Goal: Transaction & Acquisition: Purchase product/service

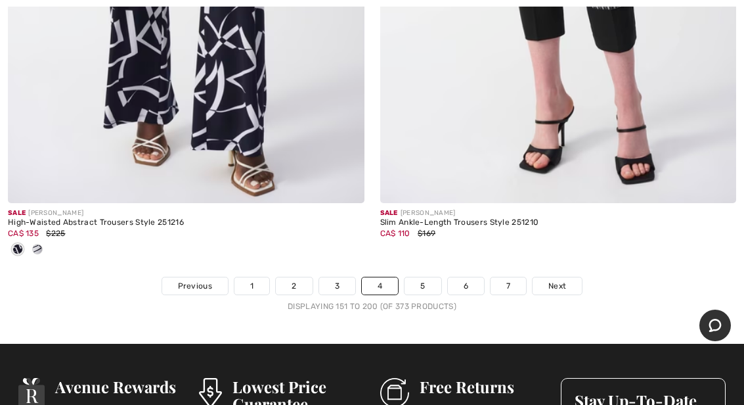
scroll to position [15562, 0]
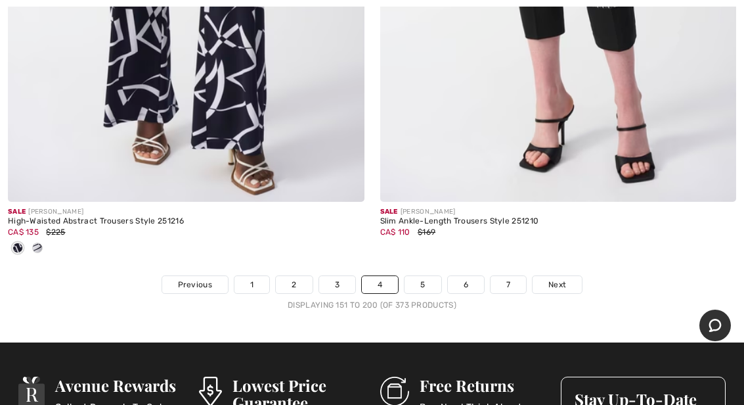
click at [428, 276] on link "5" at bounding box center [423, 284] width 36 height 17
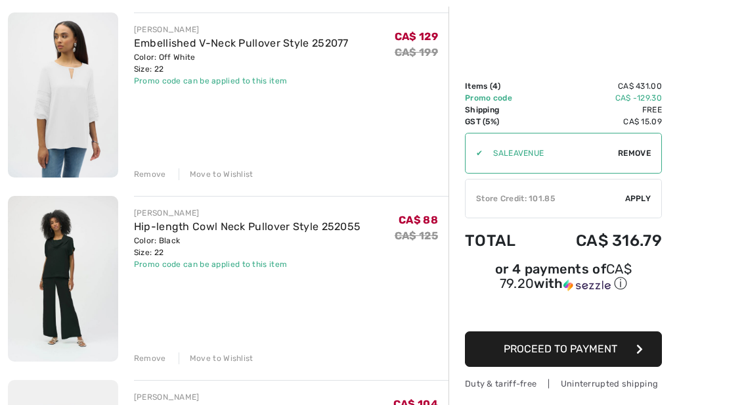
scroll to position [160, 0]
click at [645, 192] on div "✔ Store Credit: 101.85 Apply Remove" at bounding box center [563, 198] width 197 height 39
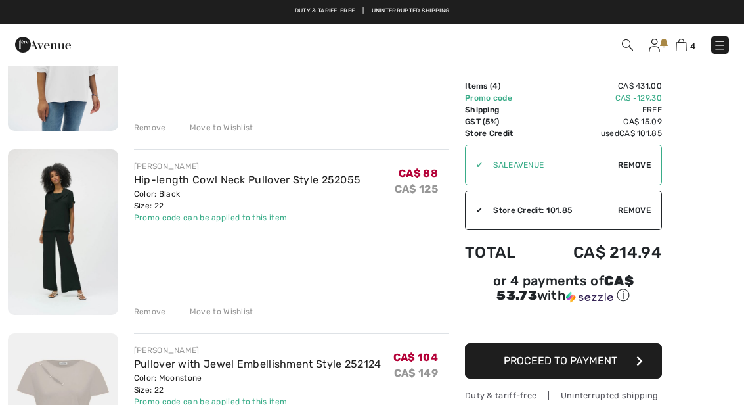
scroll to position [206, 0]
click at [618, 362] on button "Proceed to Payment" at bounding box center [563, 360] width 197 height 35
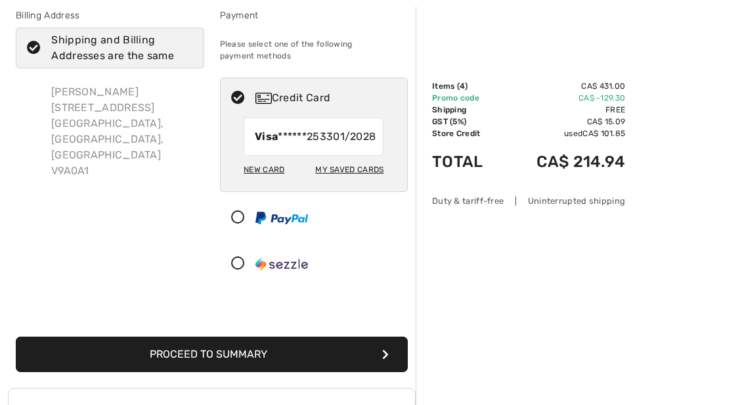
scroll to position [74, 0]
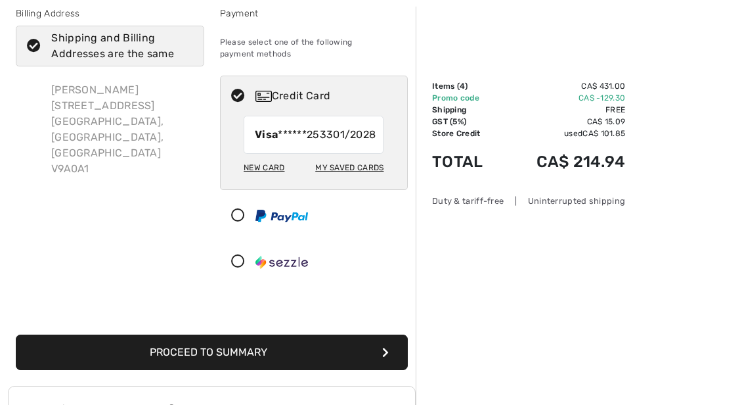
click at [267, 367] on button "Proceed to Summary" at bounding box center [212, 351] width 392 height 35
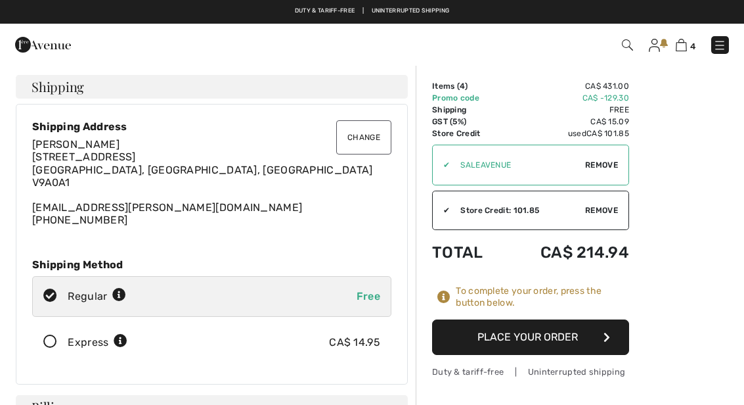
click at [544, 329] on button "Place Your Order" at bounding box center [530, 336] width 197 height 35
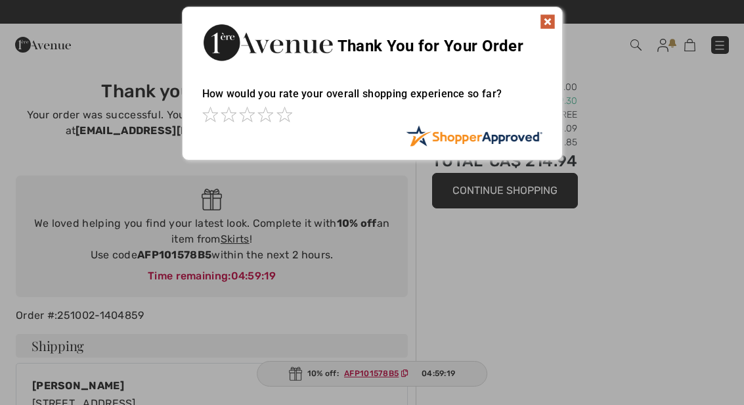
click at [549, 18] on img at bounding box center [548, 22] width 16 height 16
